Goal: Navigation & Orientation: Find specific page/section

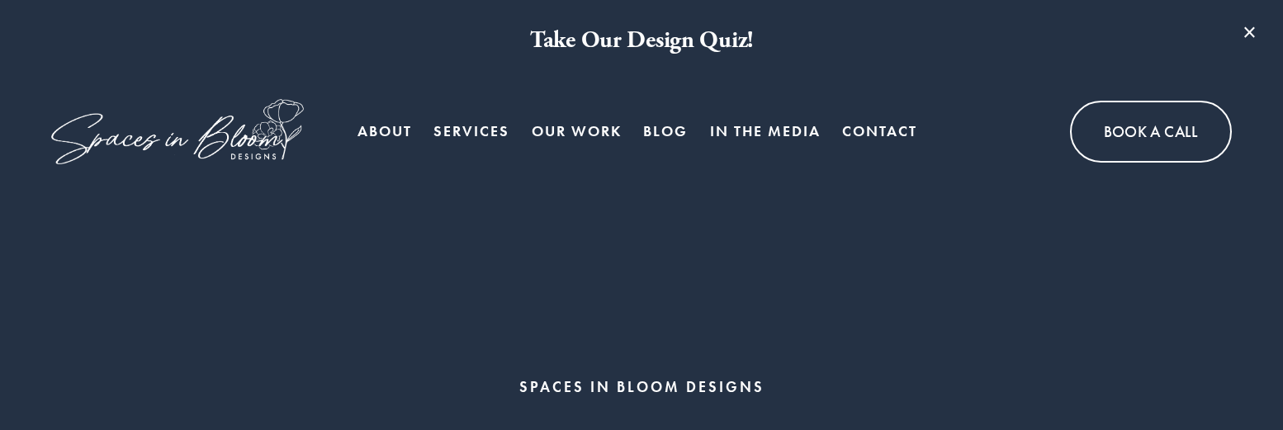
click at [476, 121] on span "Services" at bounding box center [471, 131] width 76 height 31
click at [374, 123] on link "About" at bounding box center [384, 131] width 54 height 33
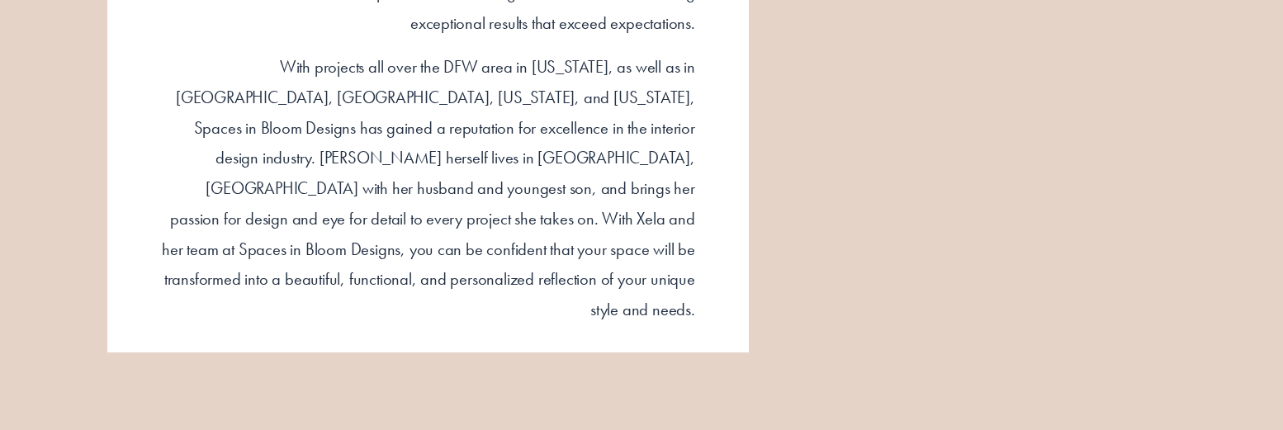
scroll to position [1434, 0]
